Goal: Transaction & Acquisition: Purchase product/service

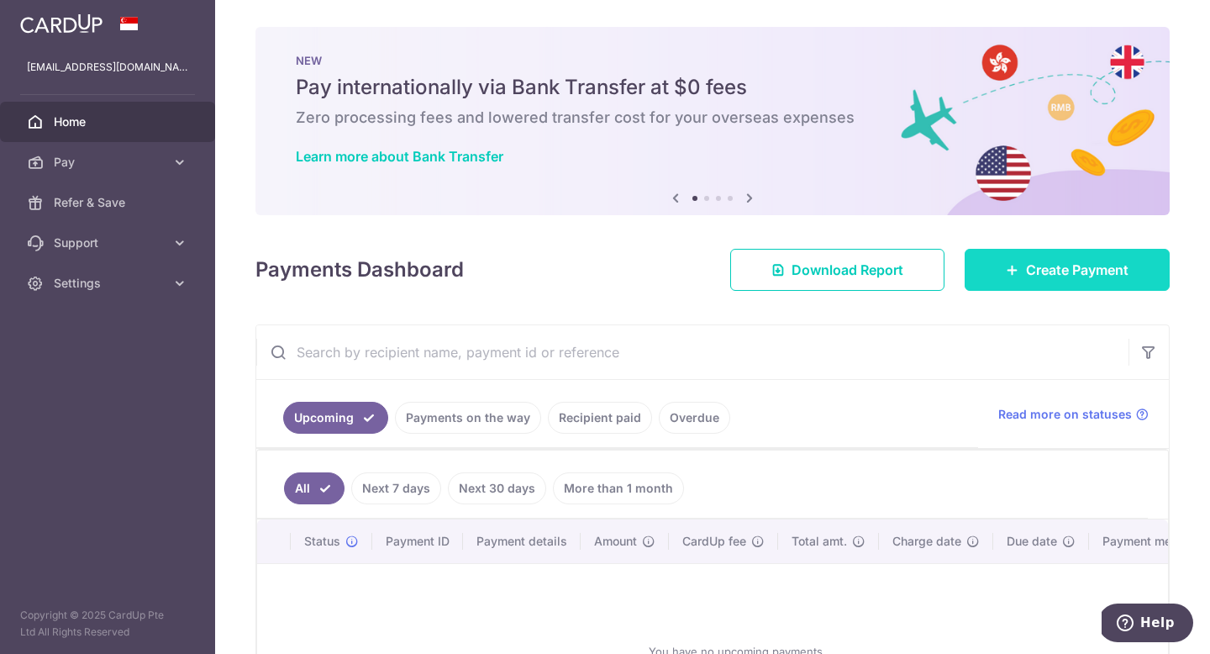
click at [1030, 275] on span "Create Payment" at bounding box center [1077, 270] width 103 height 20
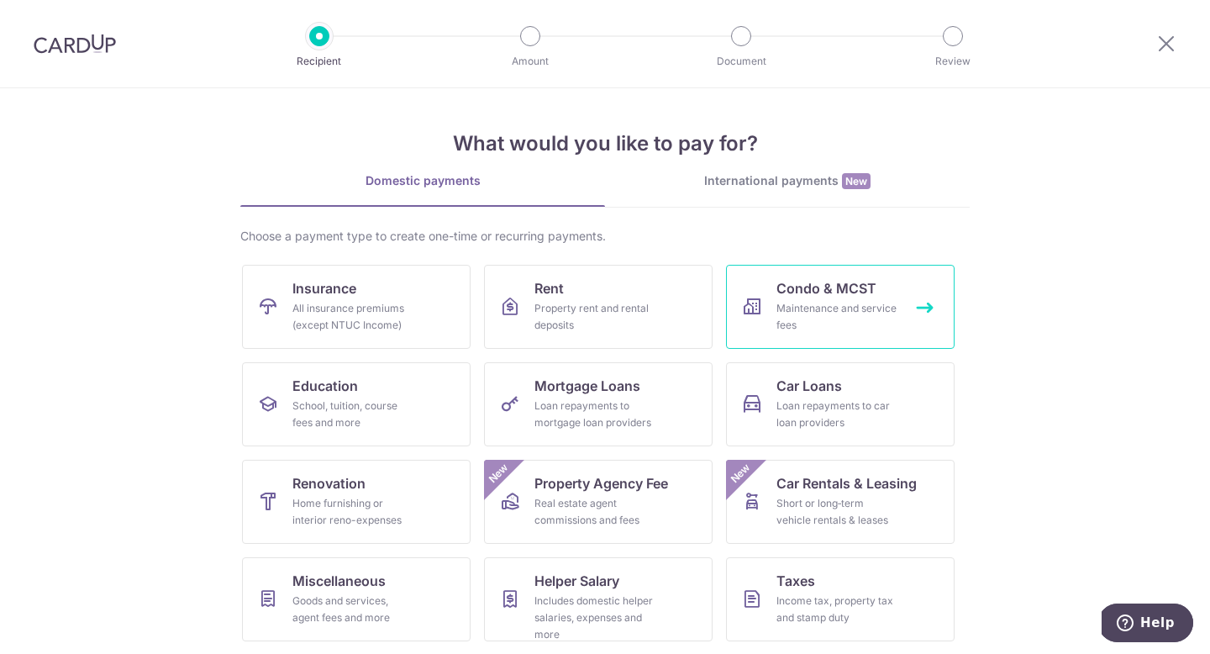
click at [766, 311] on link "Condo & MCST Maintenance and service fees" at bounding box center [840, 307] width 229 height 84
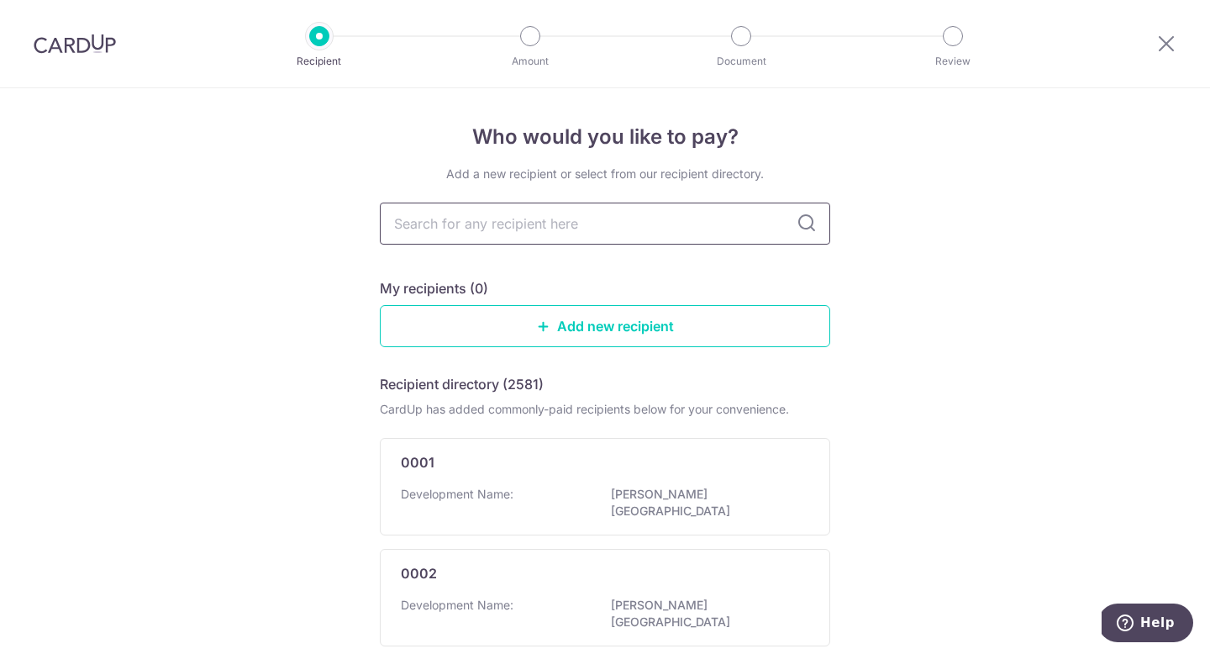
click at [633, 229] on input "text" at bounding box center [605, 224] width 450 height 42
click at [599, 220] on input "text" at bounding box center [605, 224] width 450 height 42
click at [658, 325] on link "Add new recipient" at bounding box center [605, 326] width 450 height 42
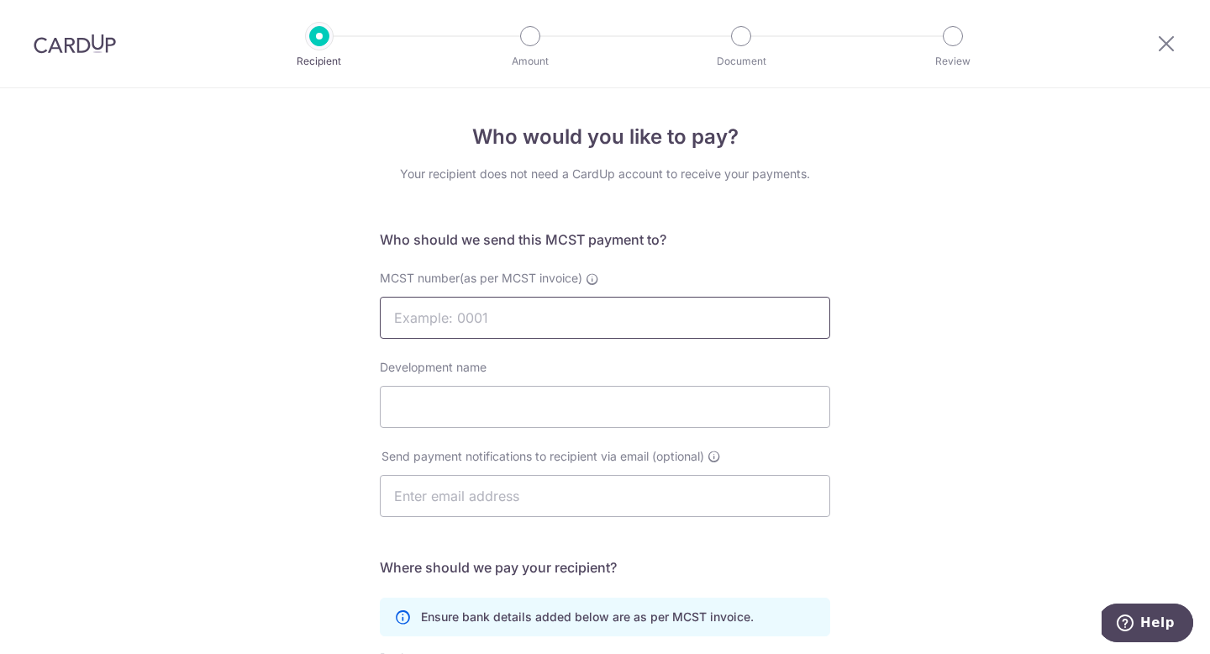
click at [650, 312] on input "MCST number(as per MCST invoice)" at bounding box center [605, 318] width 450 height 42
type input "4583"
click at [540, 414] on input "Development name" at bounding box center [605, 407] width 450 height 42
type input "The Vales"
click at [516, 497] on input "text" at bounding box center [605, 496] width 450 height 42
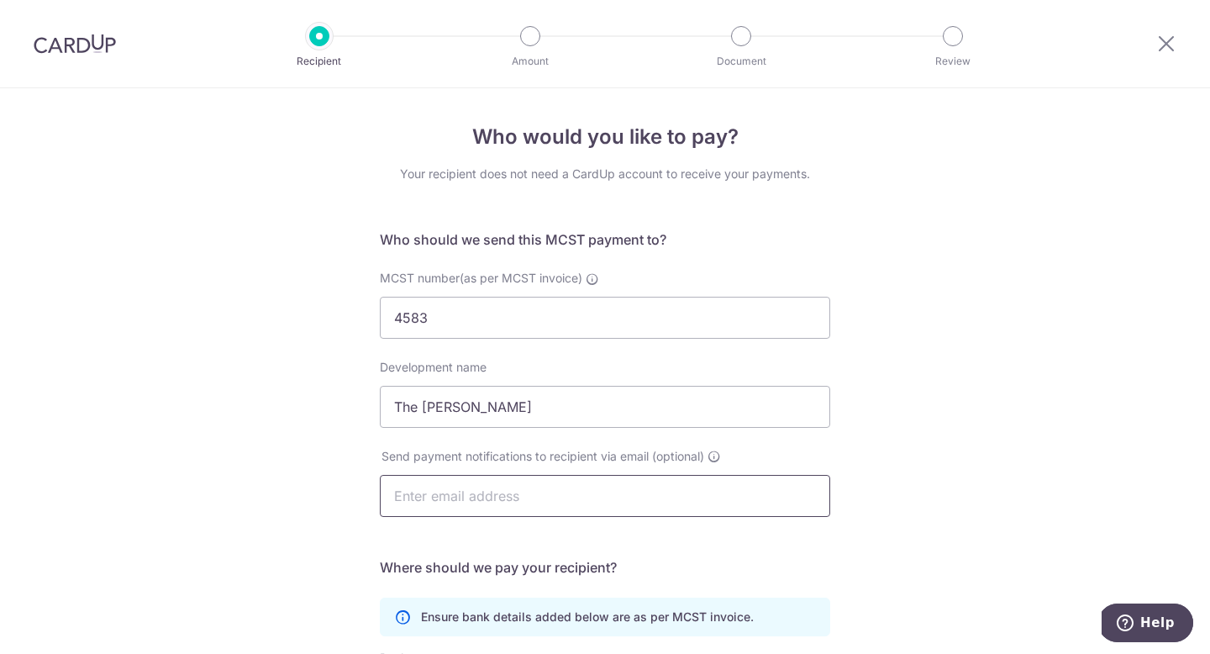
type input "jasminecheng@oceanifm.com"
click at [339, 531] on div "Who would you like to pay? Your recipient does not need a CardUp account to rec…" at bounding box center [605, 532] width 1210 height 889
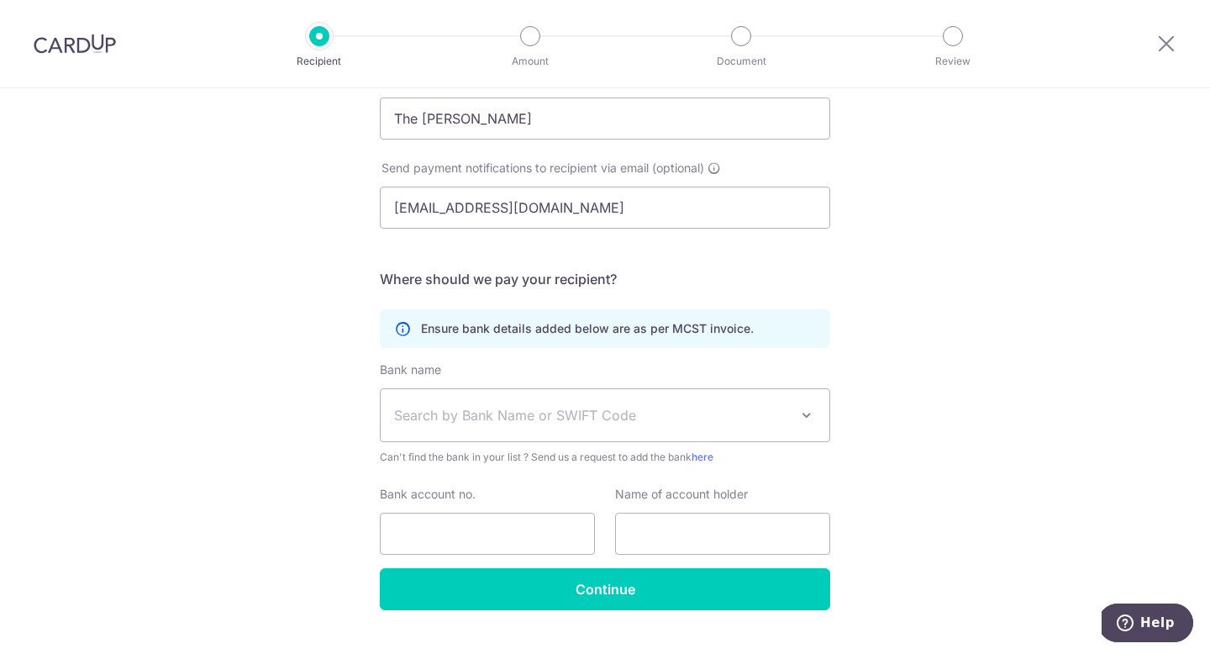
scroll to position [324, 0]
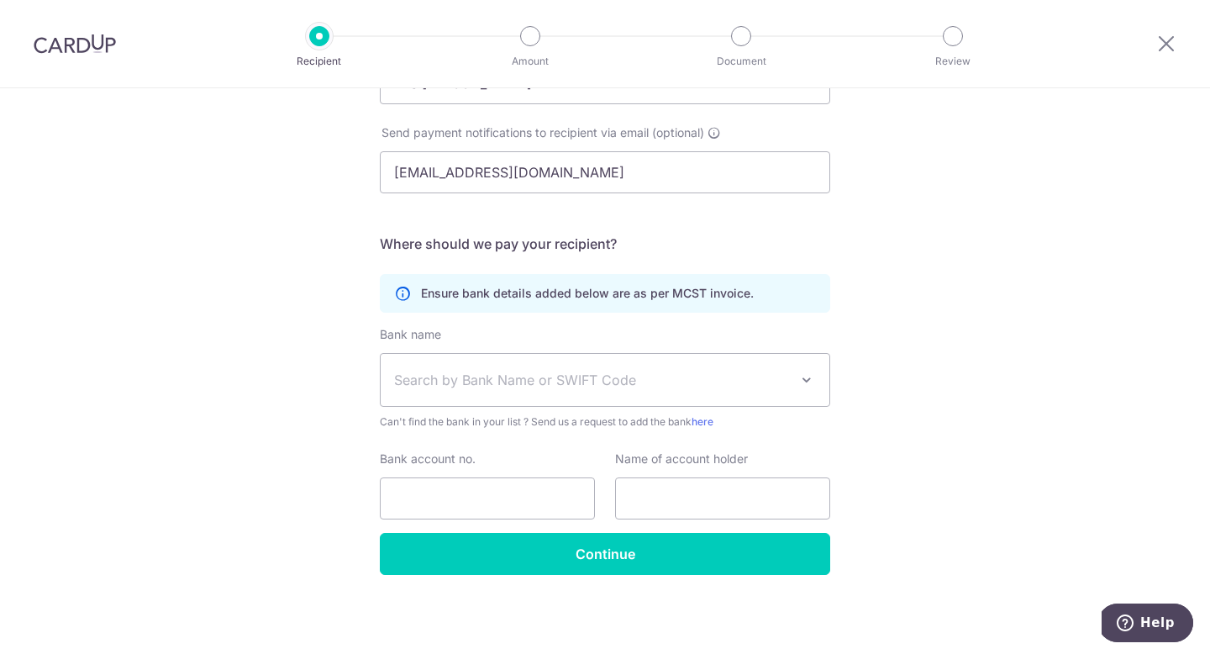
click at [449, 388] on span "Search by Bank Name or SWIFT Code" at bounding box center [591, 380] width 395 height 20
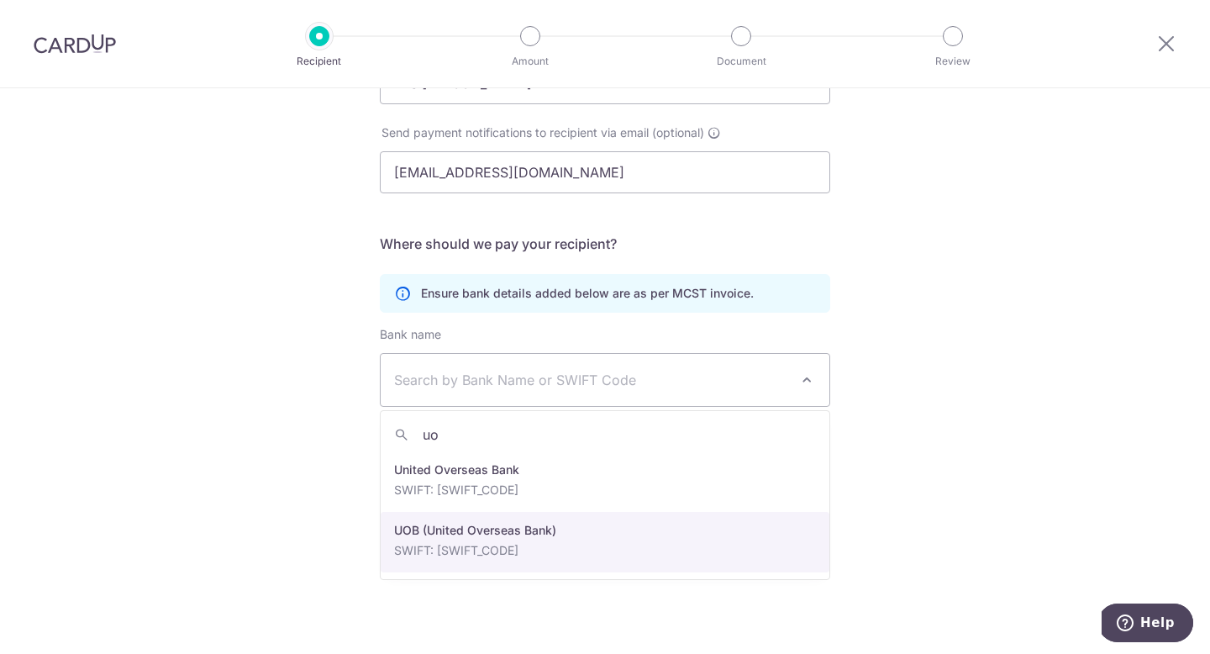
type input "uo"
select select "18"
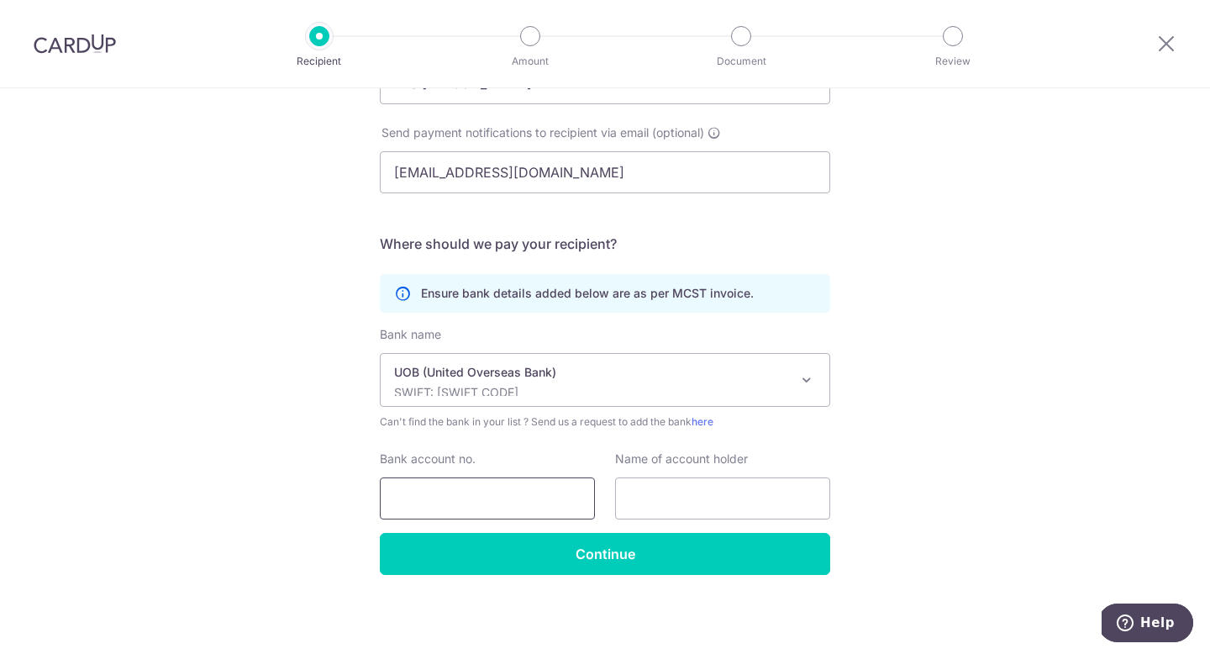
click at [461, 482] on input "Bank account no." at bounding box center [487, 498] width 215 height 42
click at [483, 498] on input "Bank account no." at bounding box center [487, 498] width 215 height 42
type input "4513092452"
click at [638, 503] on input "text" at bounding box center [722, 498] width 215 height 42
type input "MCST 4583"
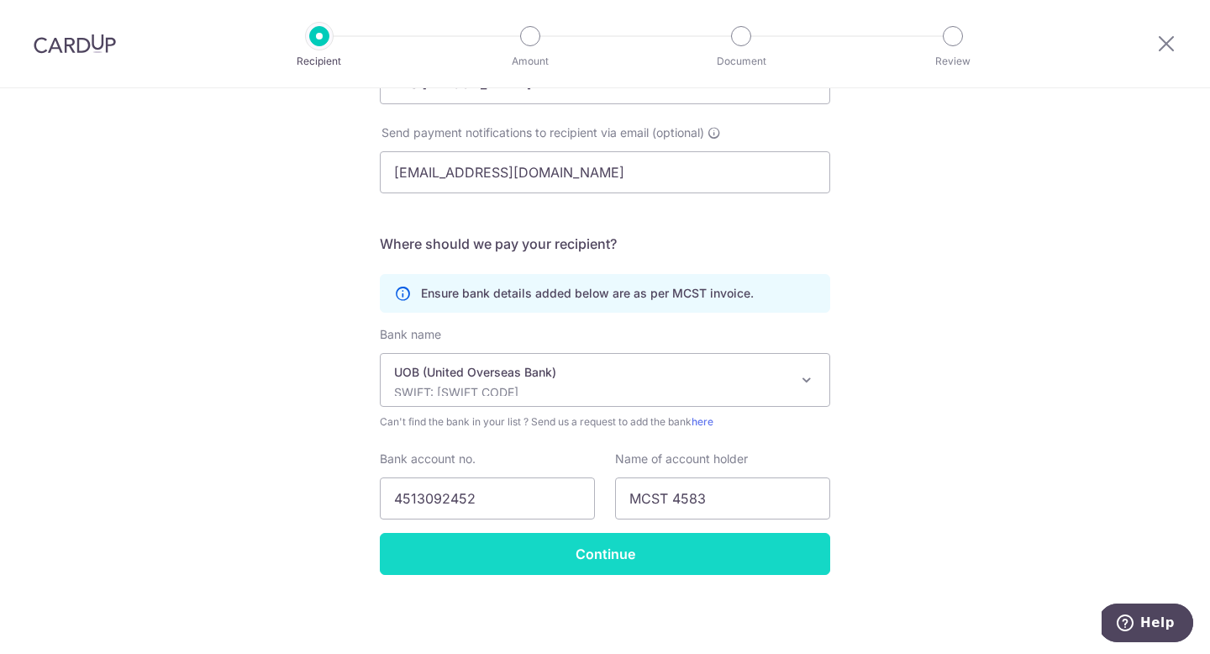
click at [721, 551] on input "Continue" at bounding box center [605, 554] width 450 height 42
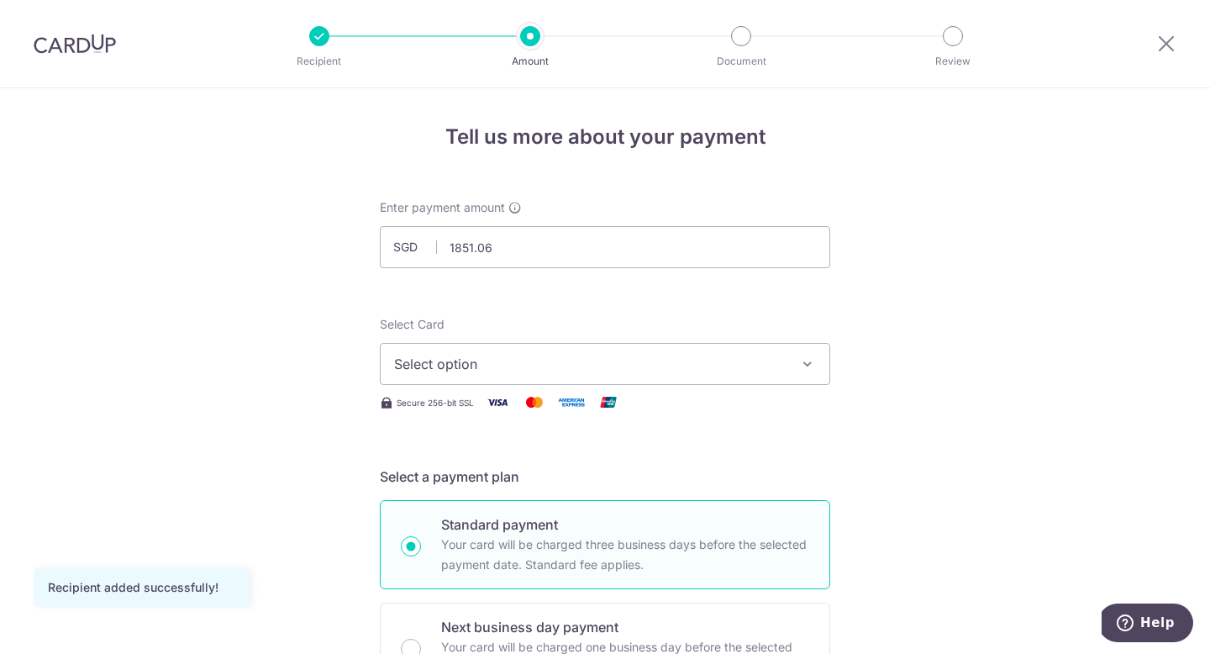
type input "1,851.06"
click at [469, 372] on span "Select option" at bounding box center [590, 364] width 392 height 20
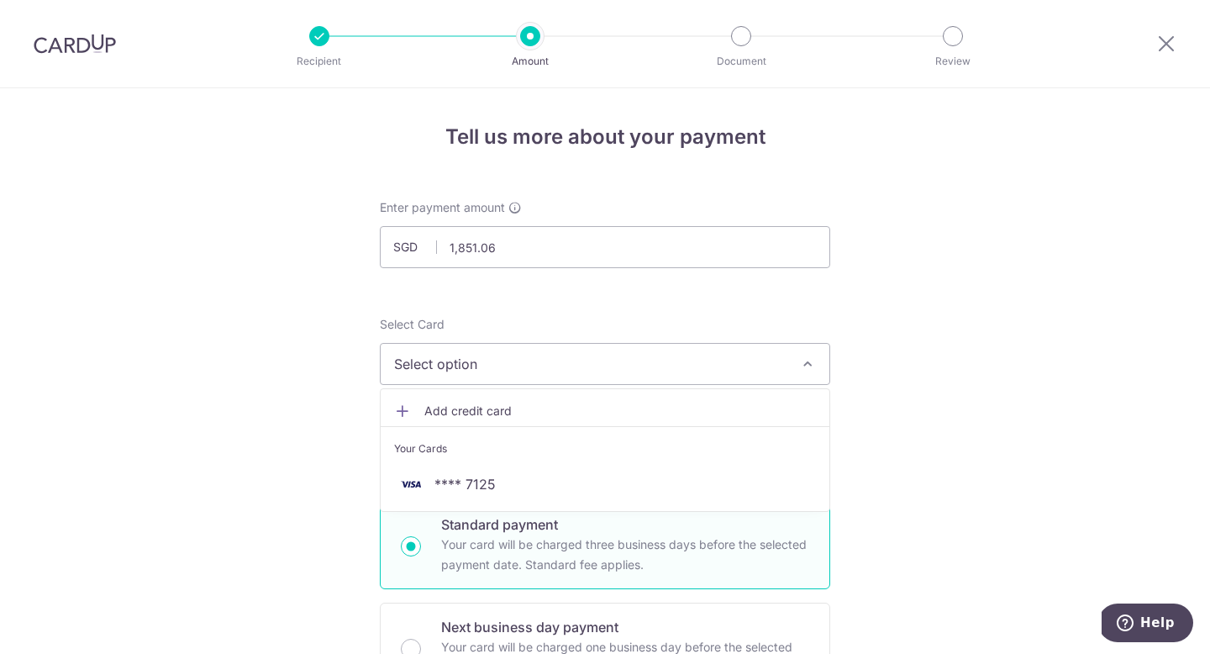
click at [447, 410] on span "Add credit card" at bounding box center [620, 411] width 392 height 17
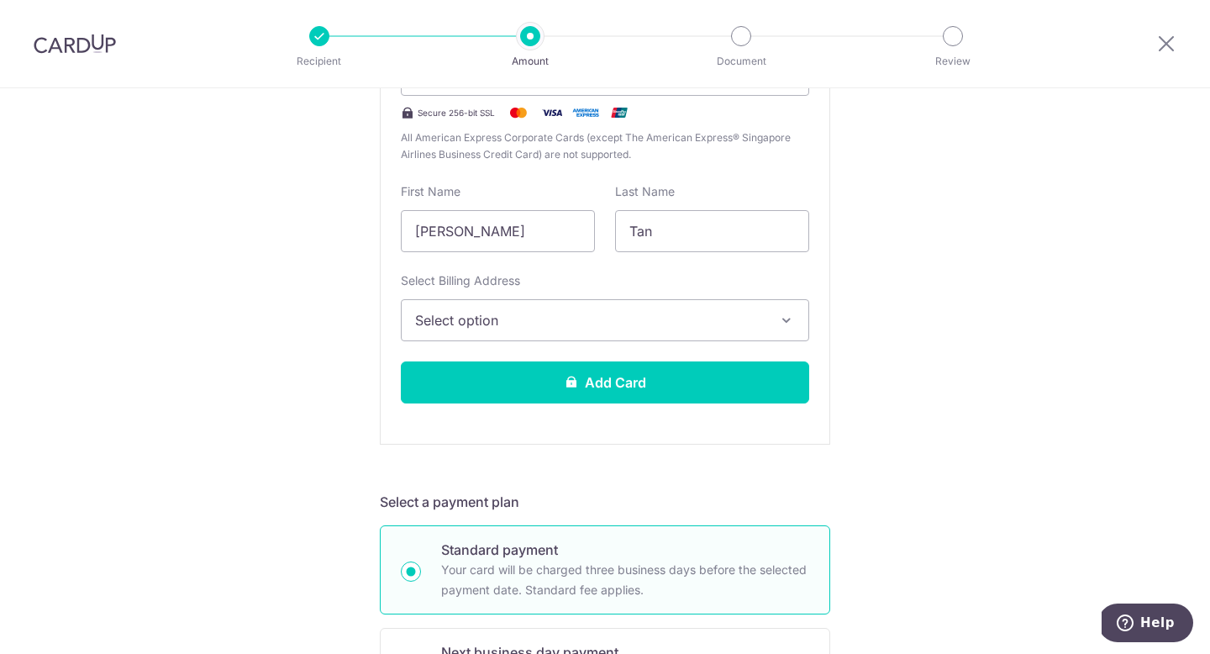
scroll to position [445, 0]
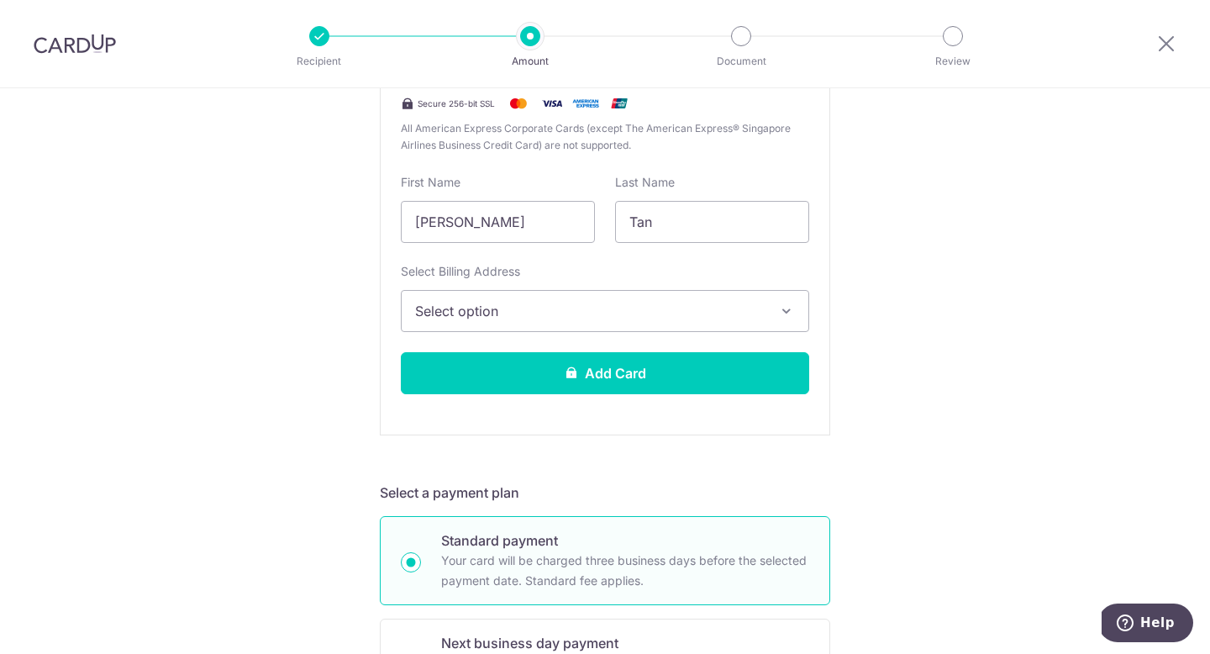
click at [613, 314] on span "Select option" at bounding box center [590, 311] width 350 height 20
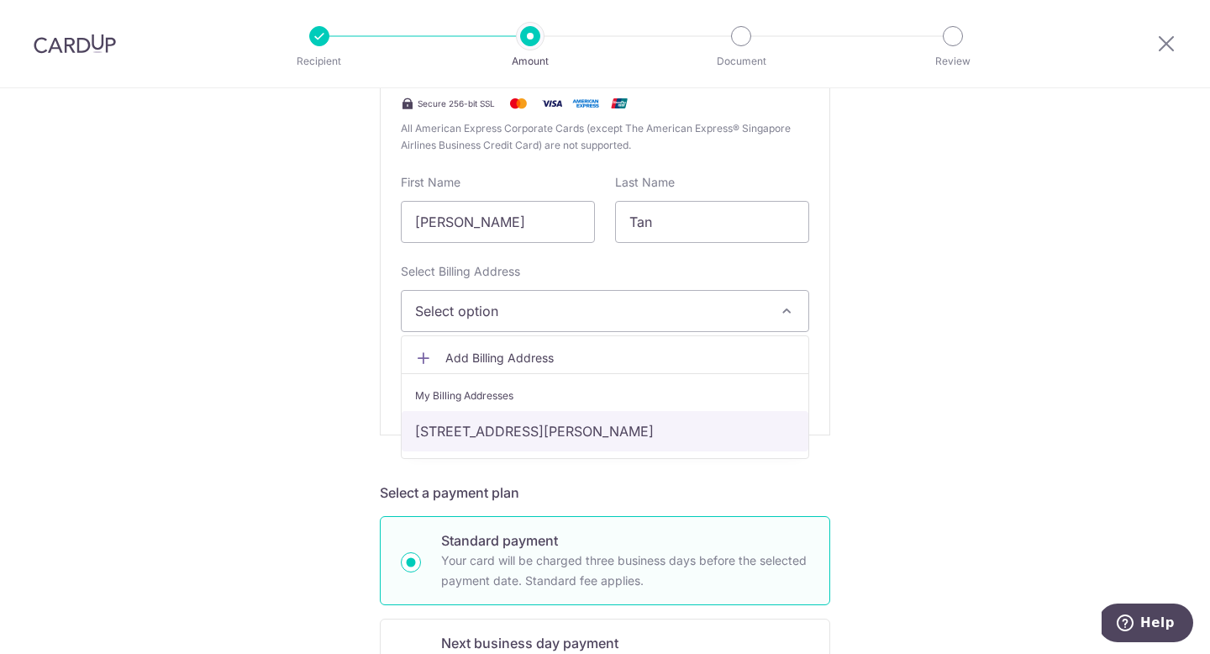
click at [594, 434] on link "81 ANCHORVALE CRESCENT THE VALES, #01-24, Singapore, Singapore-544625" at bounding box center [605, 431] width 407 height 40
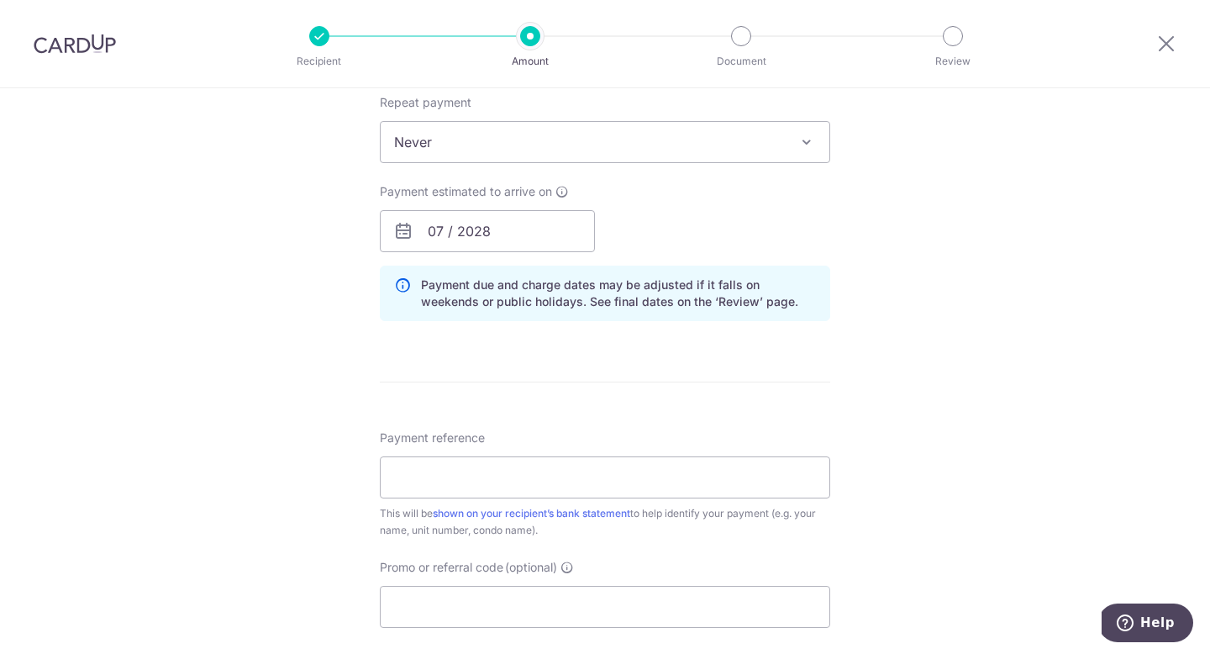
scroll to position [1145, 0]
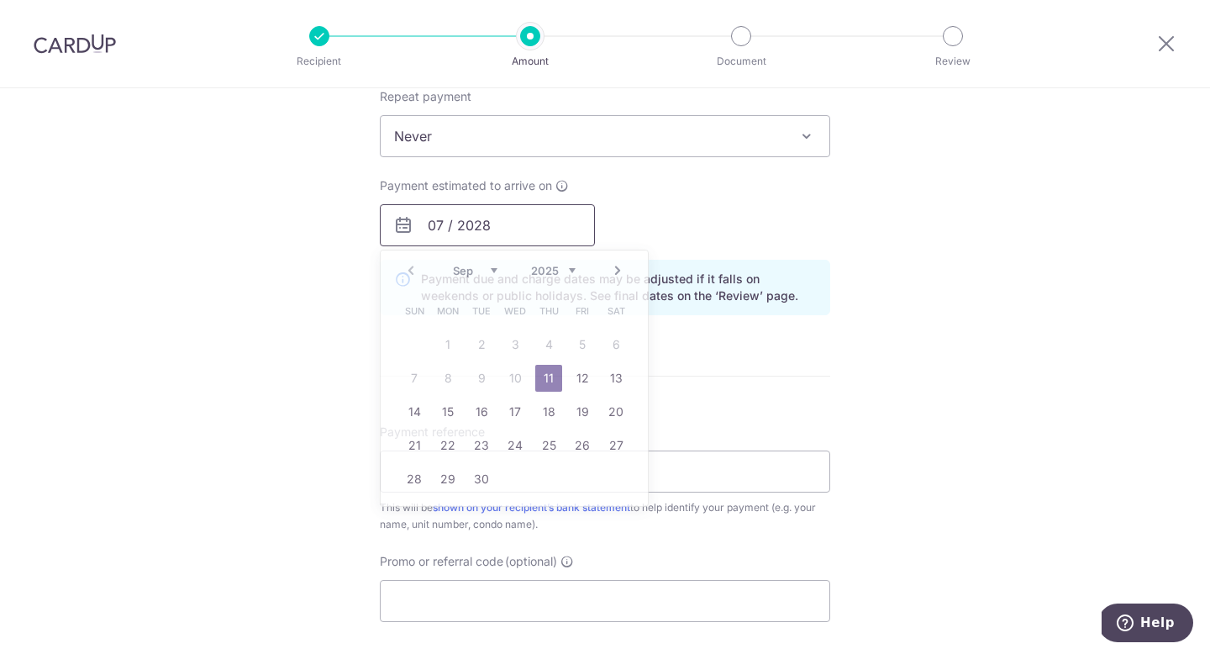
click at [558, 232] on input "07 / 2028" at bounding box center [487, 225] width 215 height 42
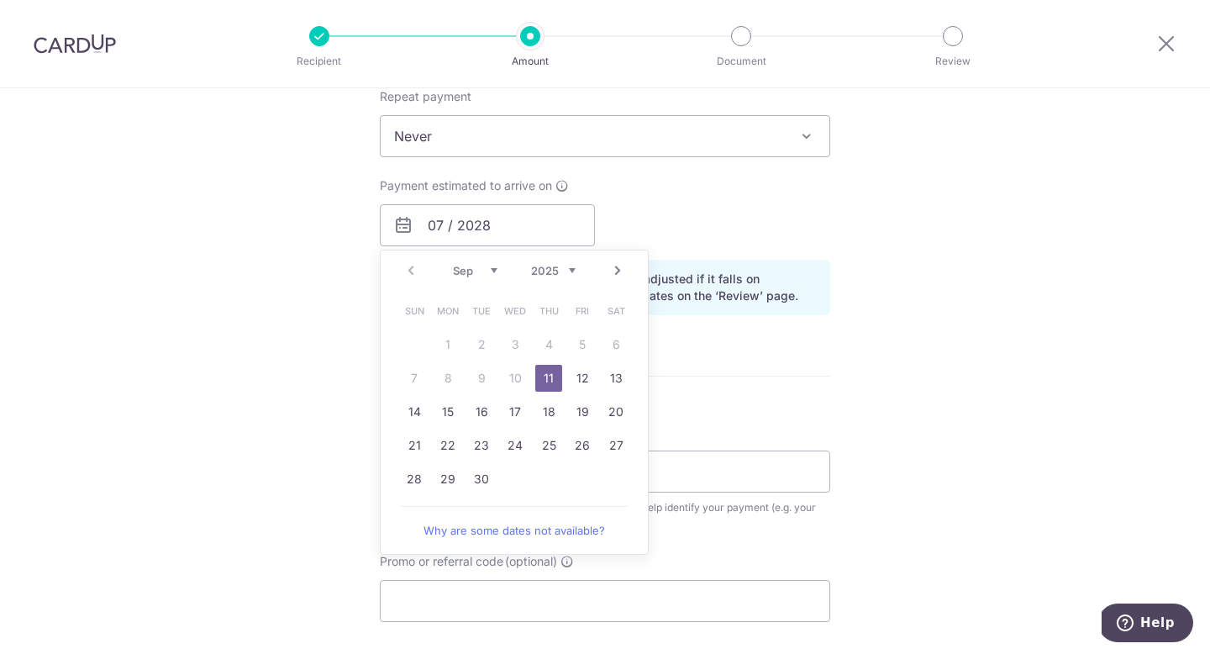
click at [548, 369] on link "11" at bounding box center [548, 378] width 27 height 27
type input "[DATE]"
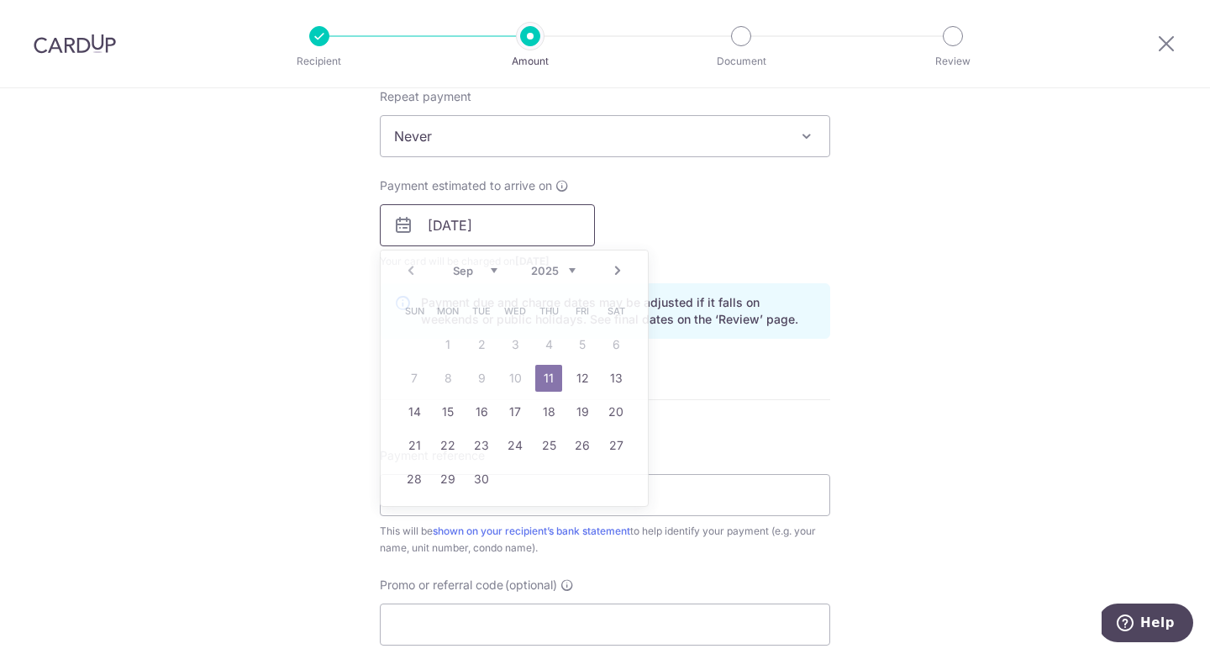
click at [533, 229] on input "[DATE]" at bounding box center [487, 225] width 215 height 42
click at [640, 219] on div "Payment estimated to arrive on 11/09/2025 Prev Next Sep Oct Nov Dec 2025 2026 2…" at bounding box center [605, 223] width 471 height 92
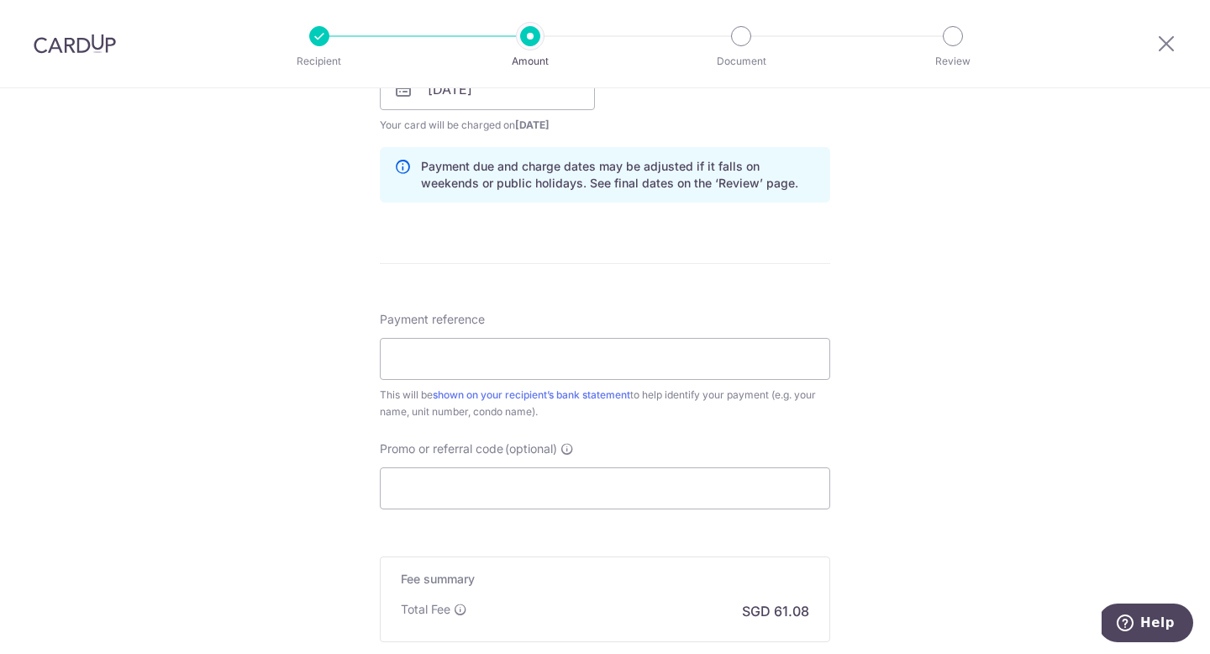
scroll to position [1295, 0]
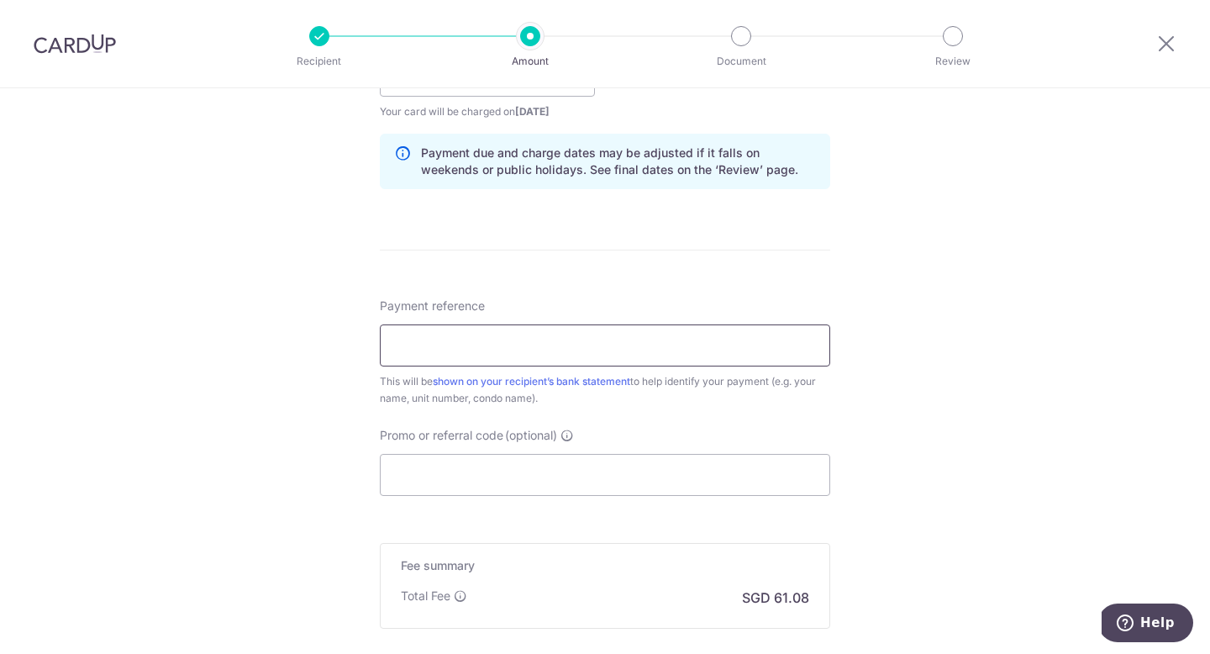
click at [582, 355] on input "Payment reference" at bounding box center [605, 345] width 450 height 42
type input "8"
type input "1"
type input "The Vales 81 01-24"
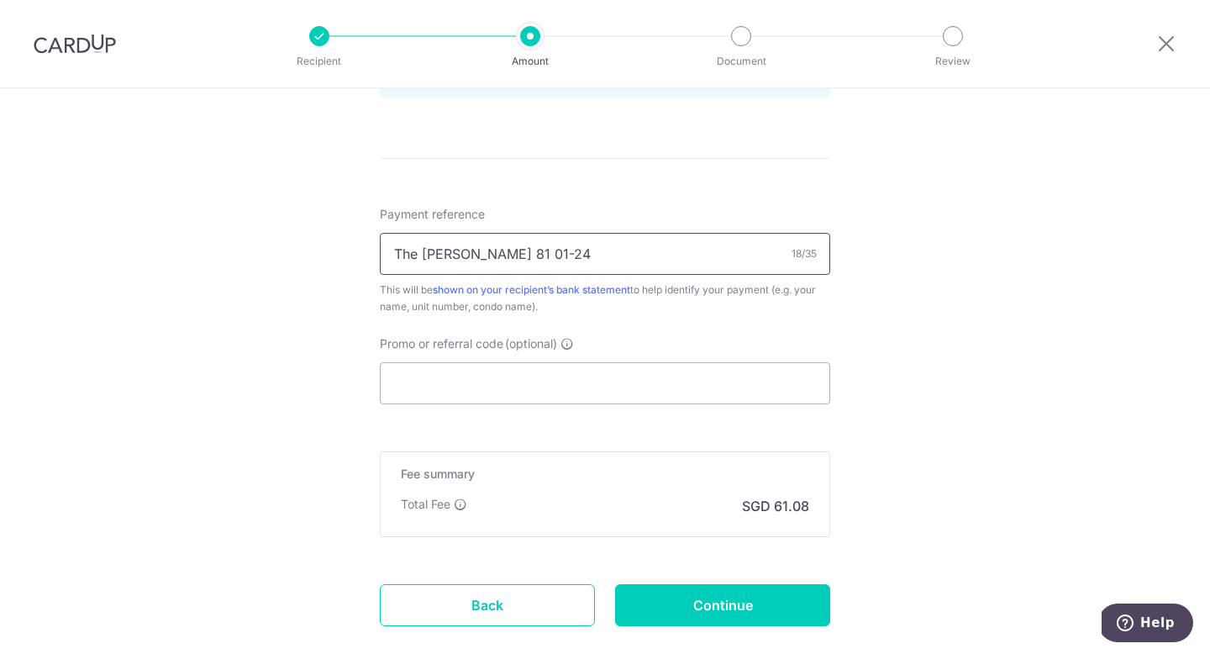
scroll to position [1388, 0]
click at [612, 371] on input "Promo or referral code (optional)" at bounding box center [605, 382] width 450 height 42
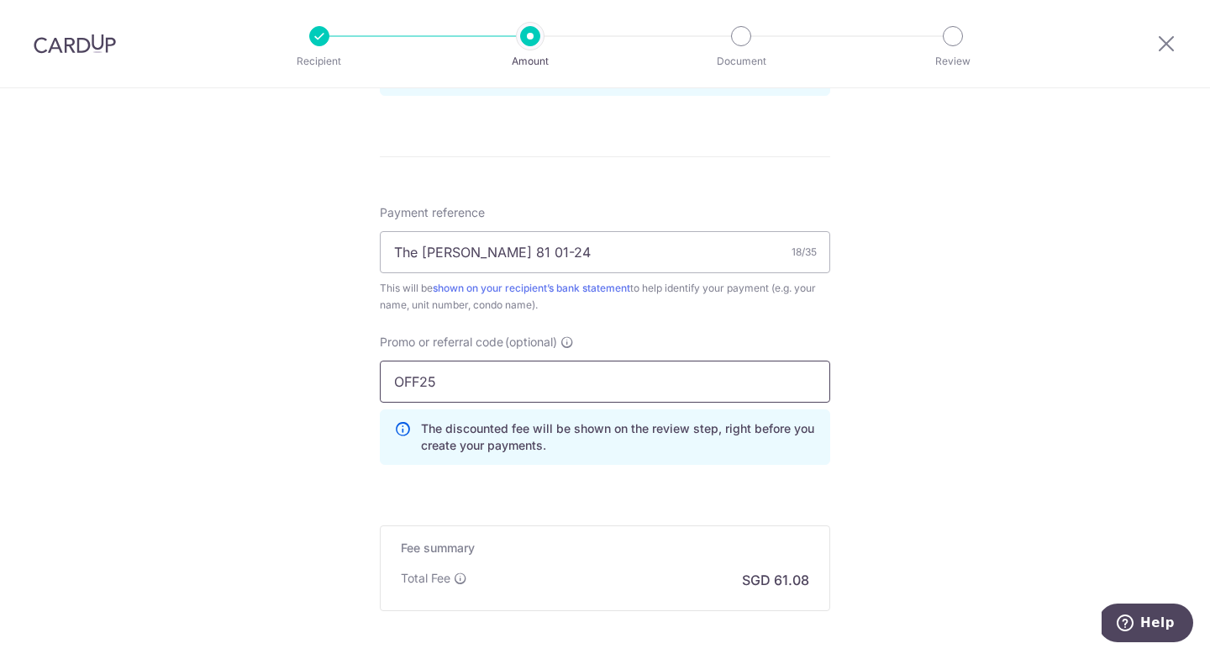
type input "OFF25"
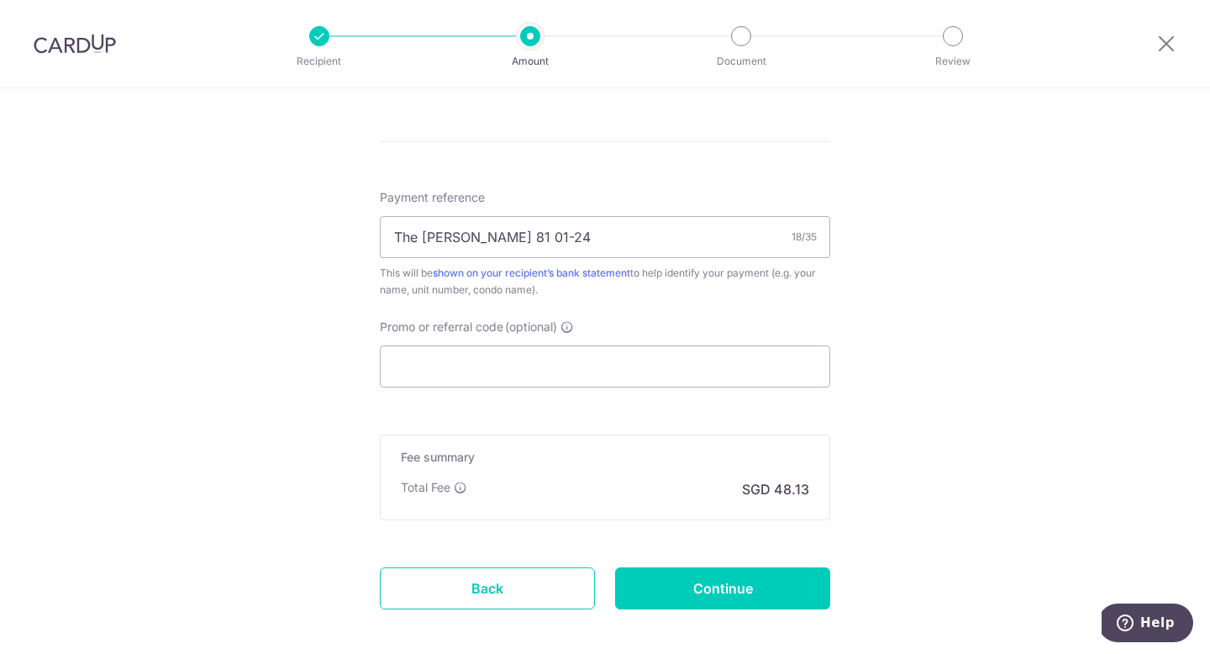
scroll to position [1024, 0]
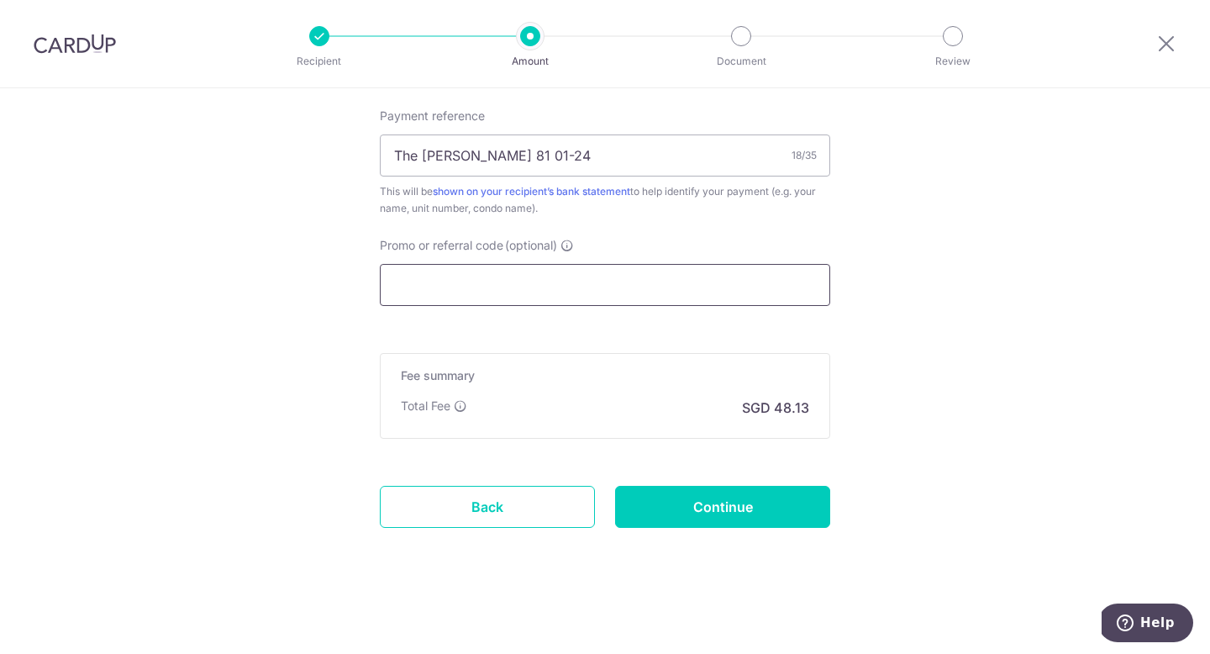
click at [610, 289] on input "Promo or referral code (optional)" at bounding box center [605, 285] width 450 height 42
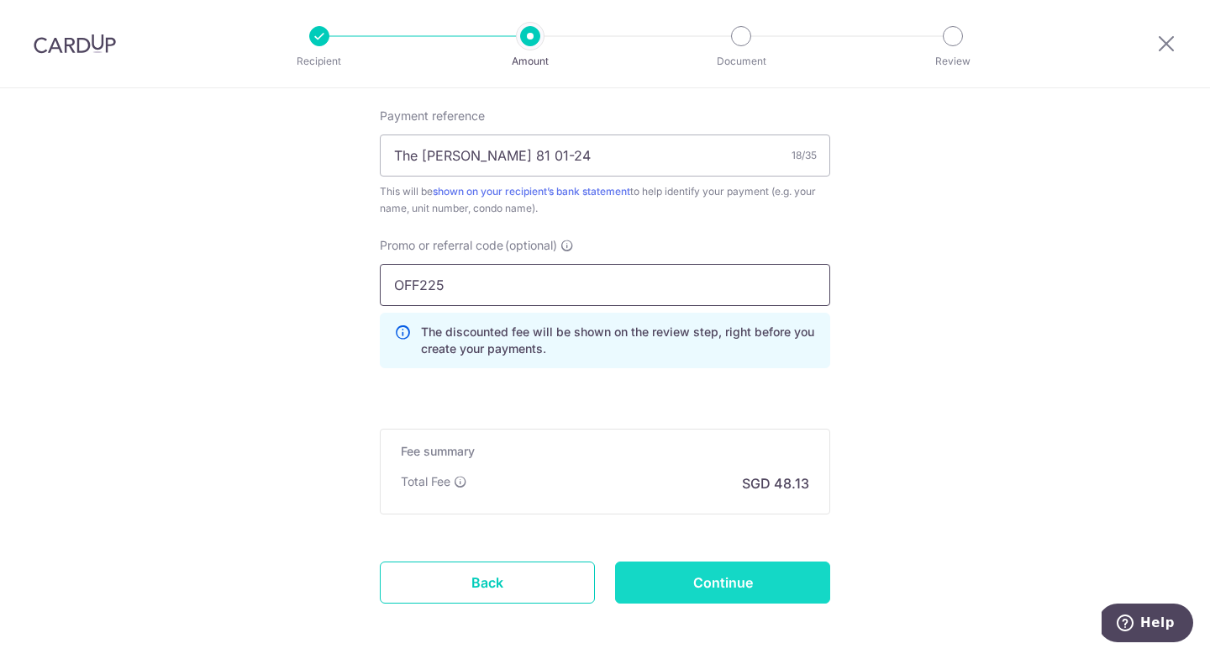
type input "OFF225"
click at [729, 566] on input "Continue" at bounding box center [722, 582] width 215 height 42
type input "Create Schedule"
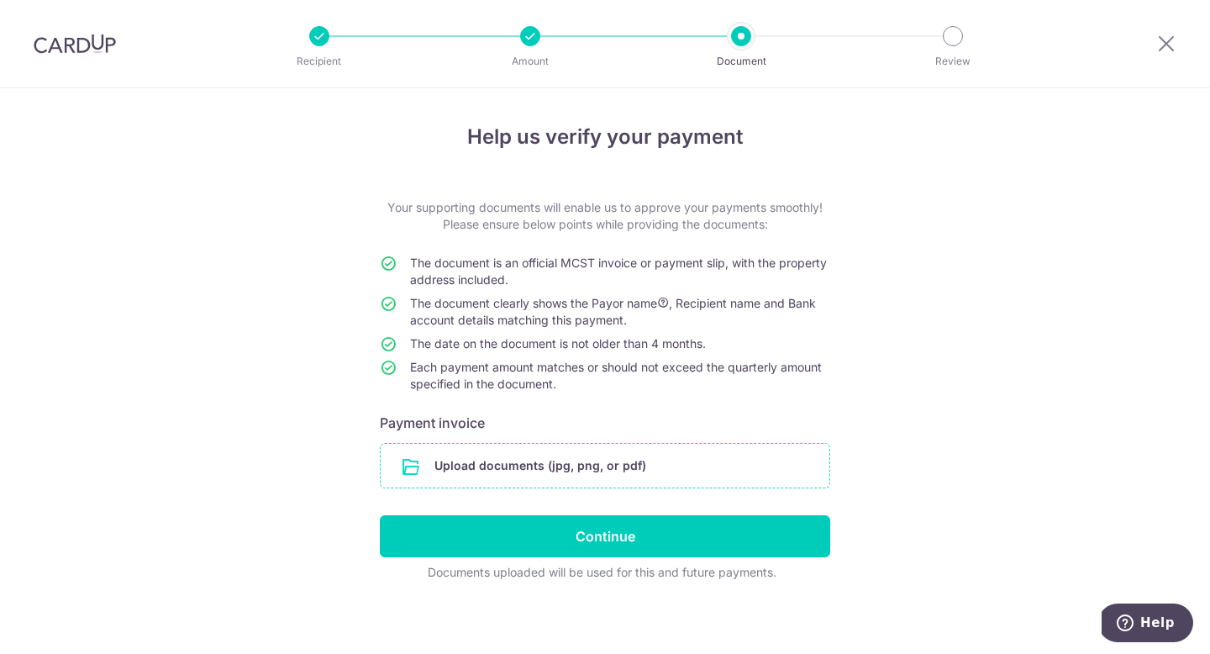
click at [718, 472] on input "file" at bounding box center [605, 466] width 449 height 44
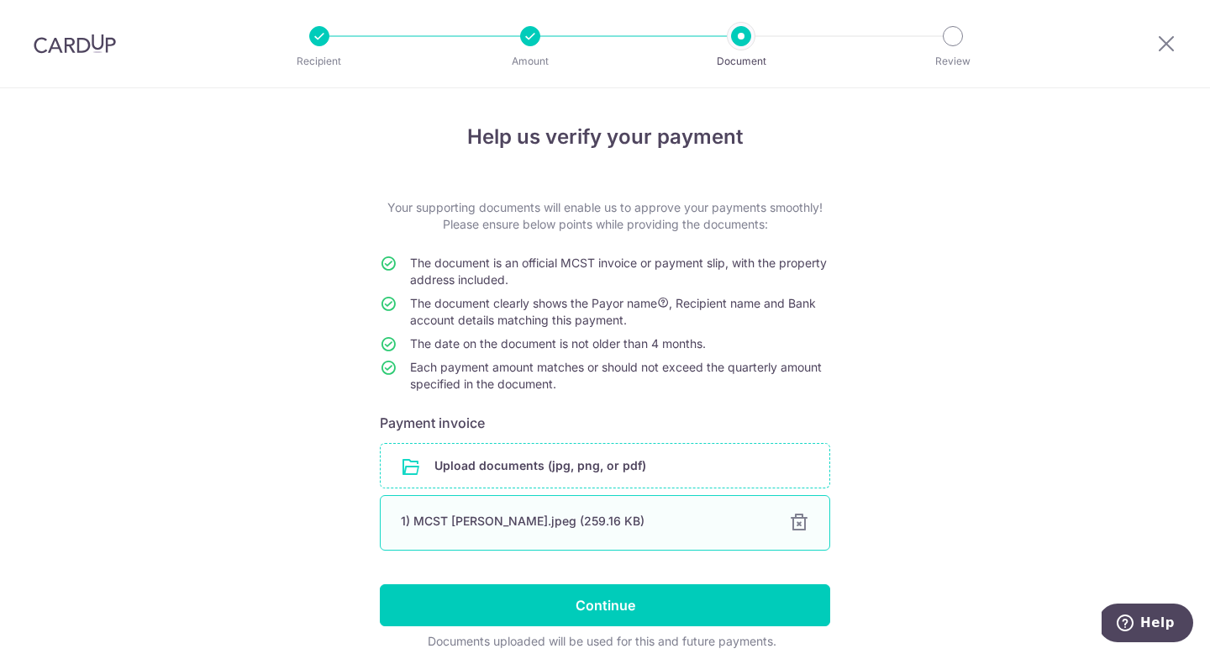
scroll to position [75, 0]
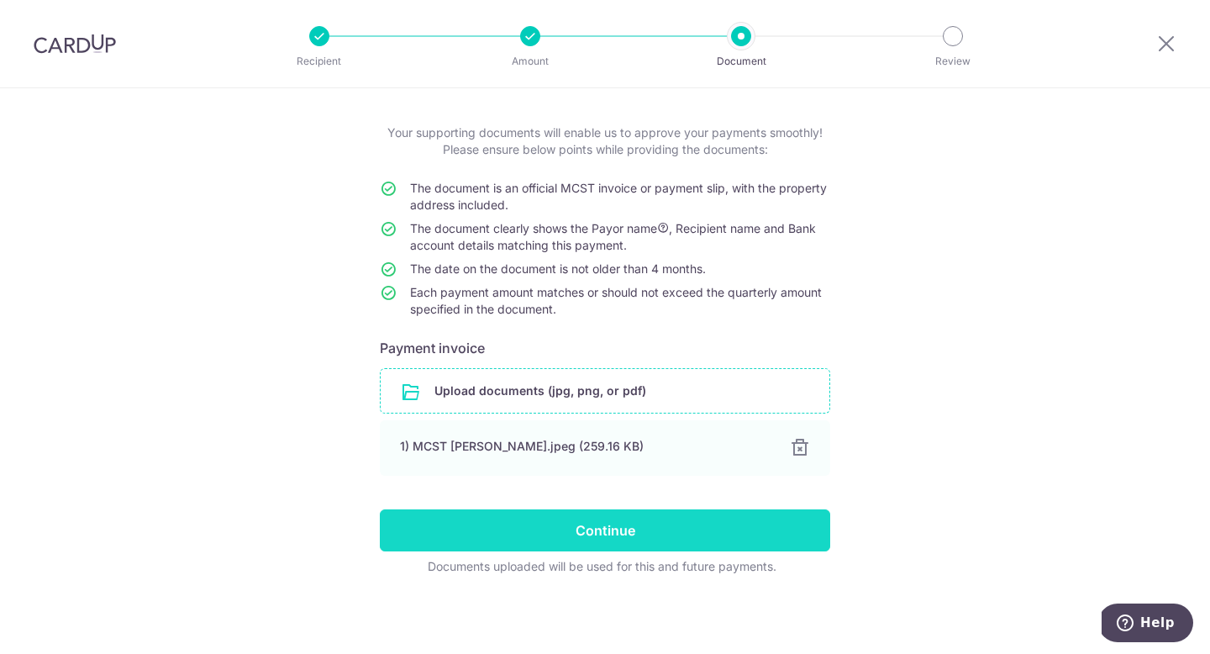
click at [659, 519] on input "Continue" at bounding box center [605, 530] width 450 height 42
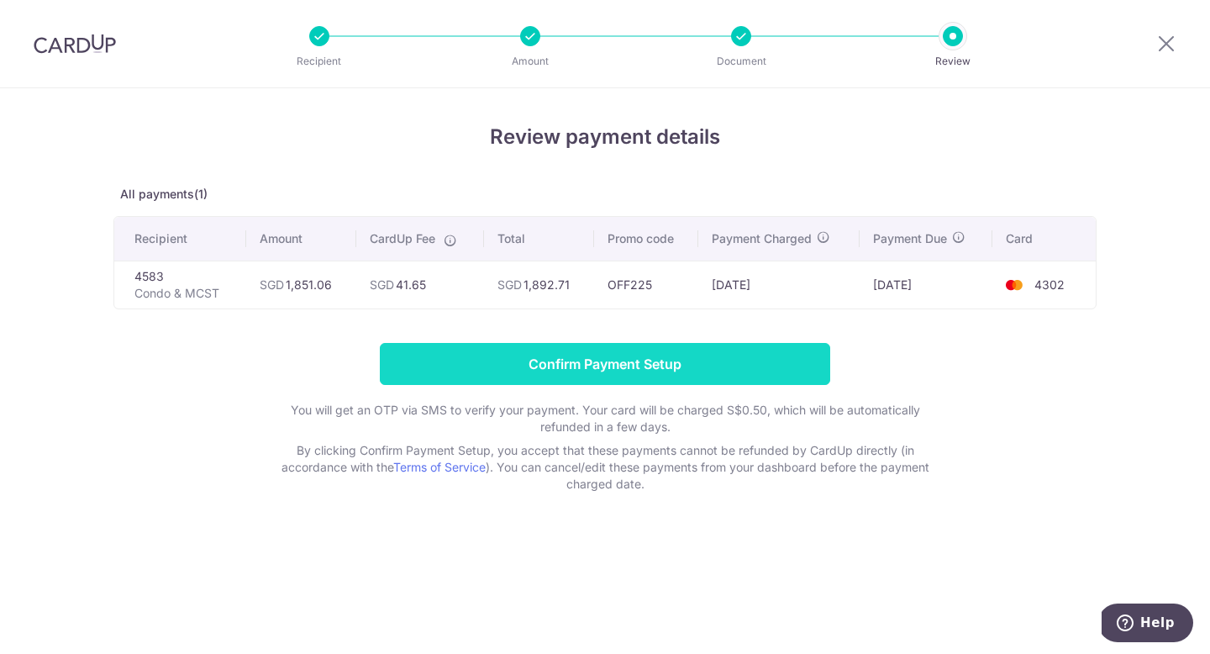
click at [668, 367] on input "Confirm Payment Setup" at bounding box center [605, 364] width 450 height 42
